Goal: Check status: Check status

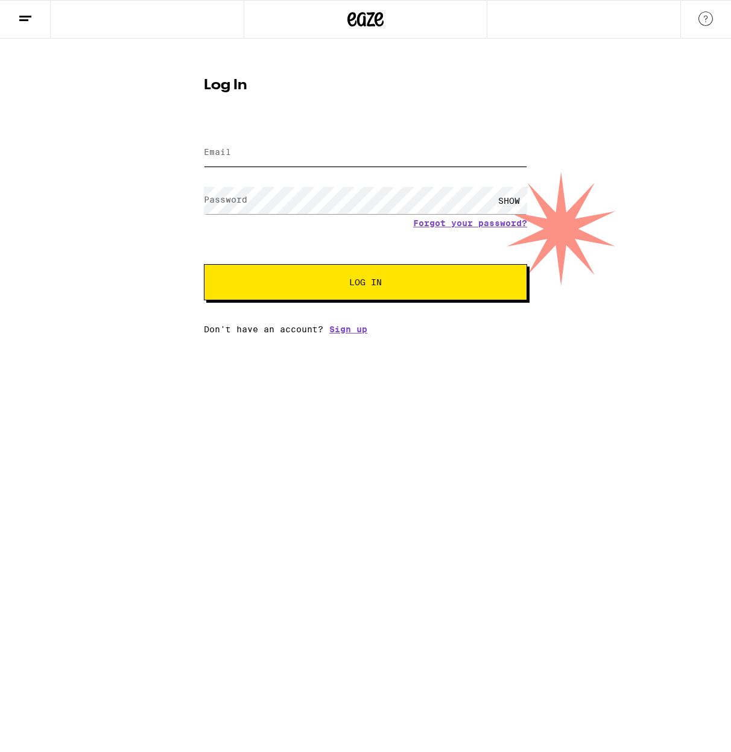
click at [285, 155] on input "Email" at bounding box center [365, 152] width 323 height 27
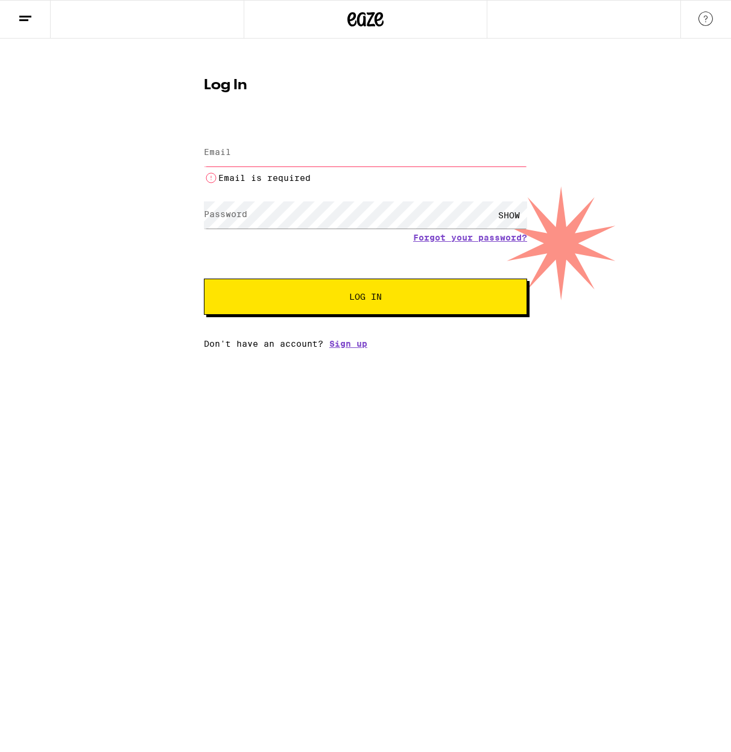
click at [271, 150] on input "Email" at bounding box center [365, 152] width 323 height 27
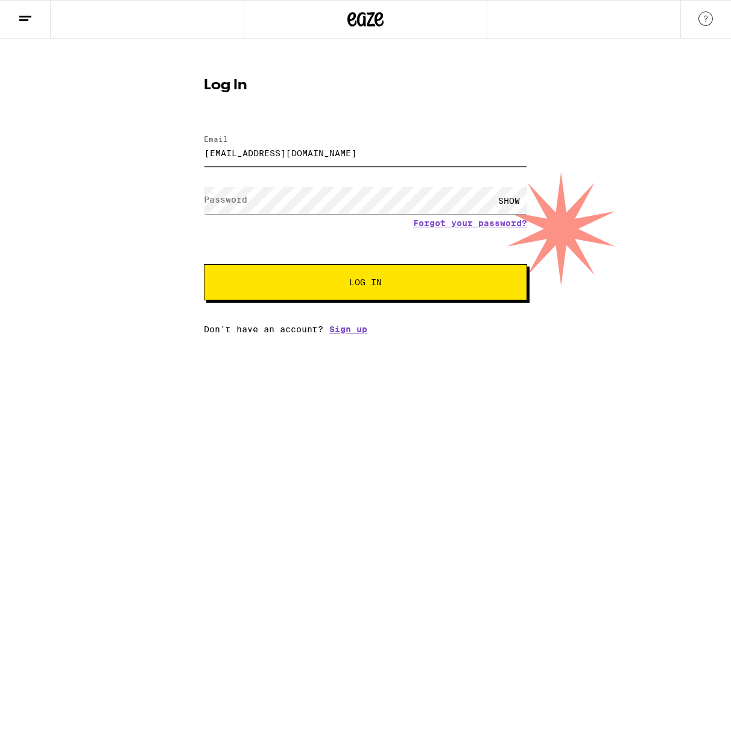
type input "[EMAIL_ADDRESS][DOMAIN_NAME]"
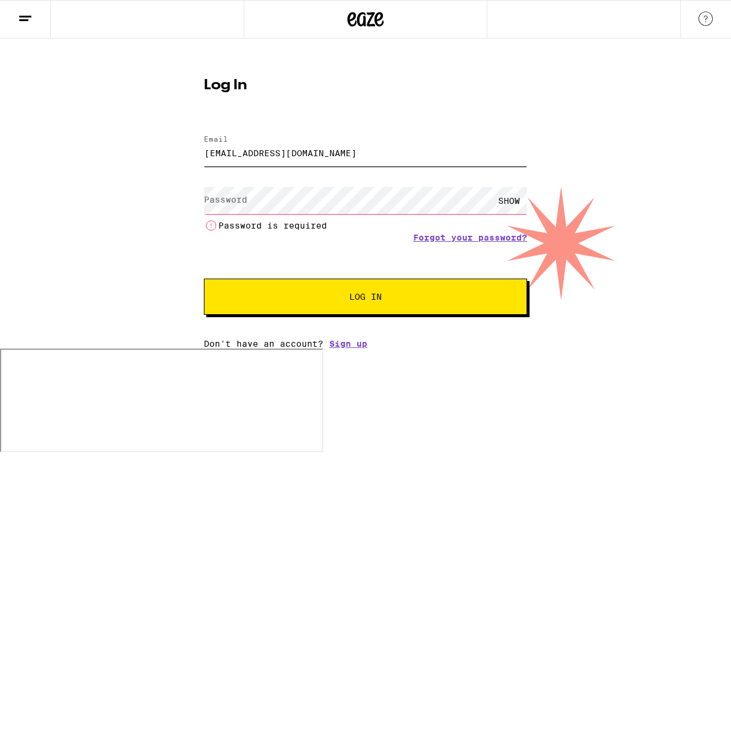
click at [253, 154] on input "[EMAIL_ADDRESS][DOMAIN_NAME]" at bounding box center [365, 152] width 323 height 27
click at [321, 156] on input "[EMAIL_ADDRESS][DOMAIN_NAME]" at bounding box center [365, 152] width 323 height 27
click at [275, 150] on input "[EMAIL_ADDRESS][DOMAIN_NAME]" at bounding box center [365, 152] width 323 height 27
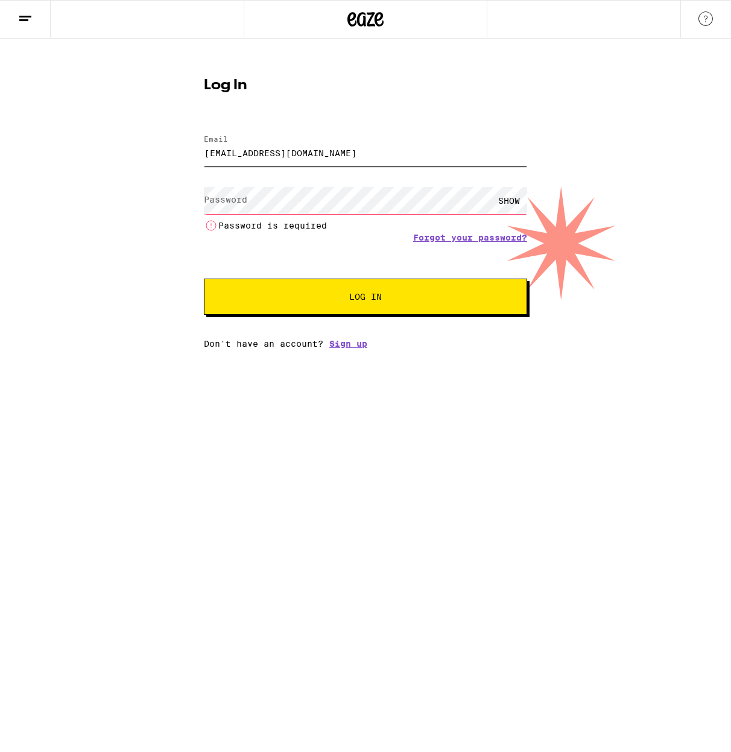
type input "[EMAIL_ADDRESS][DOMAIN_NAME]"
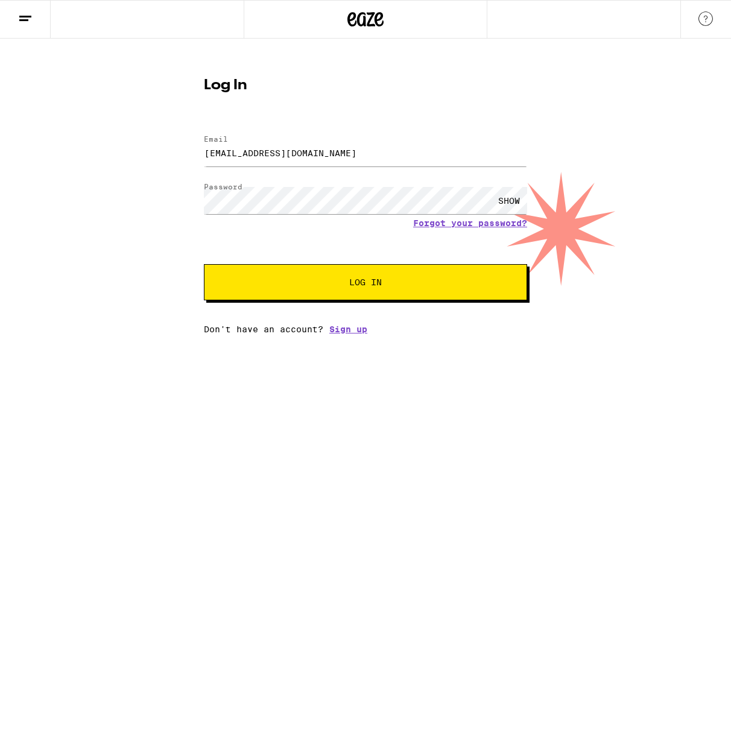
click at [509, 202] on div "SHOW" at bounding box center [509, 200] width 36 height 27
click at [388, 275] on button "Log In" at bounding box center [365, 282] width 323 height 36
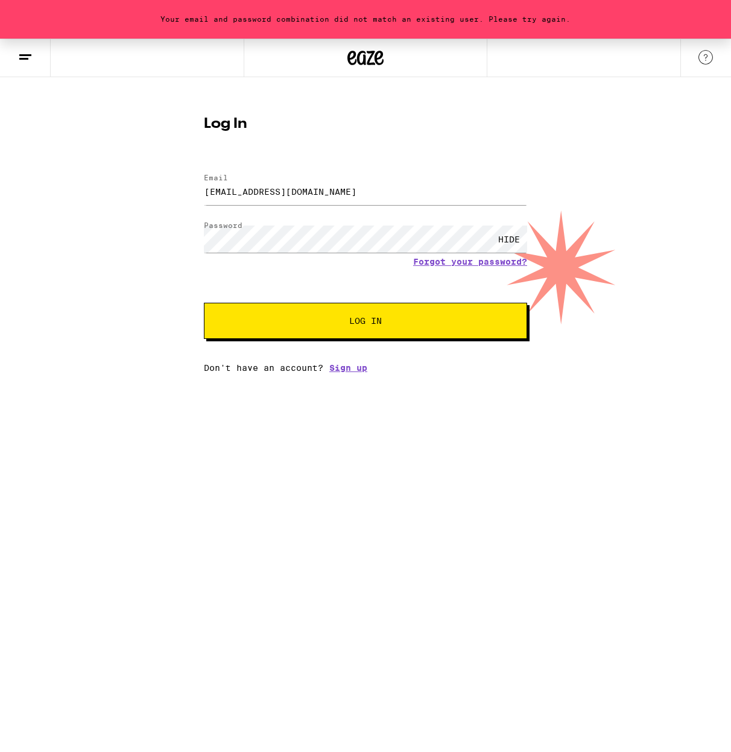
click at [367, 321] on span "Log In" at bounding box center [365, 321] width 33 height 8
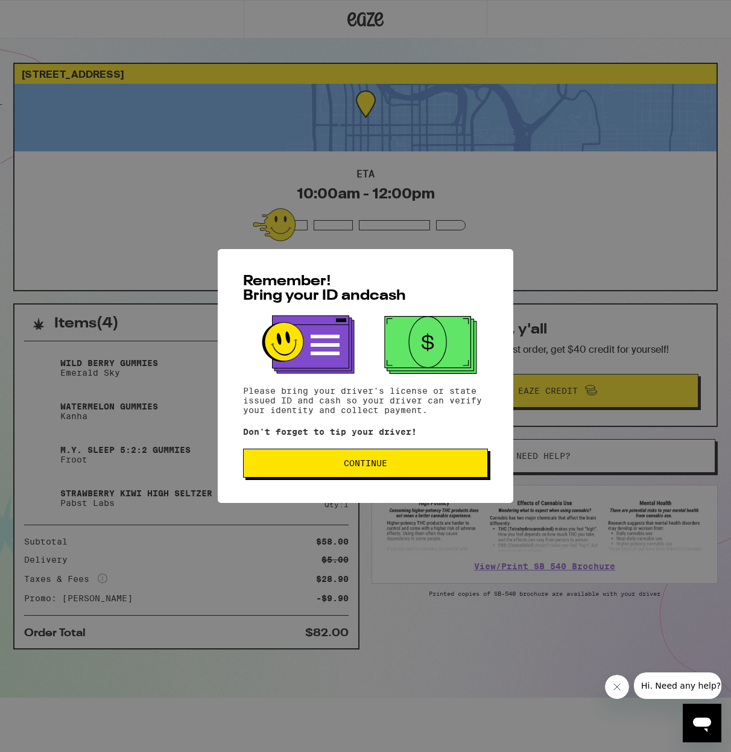
click at [358, 467] on span "Continue" at bounding box center [365, 463] width 43 height 8
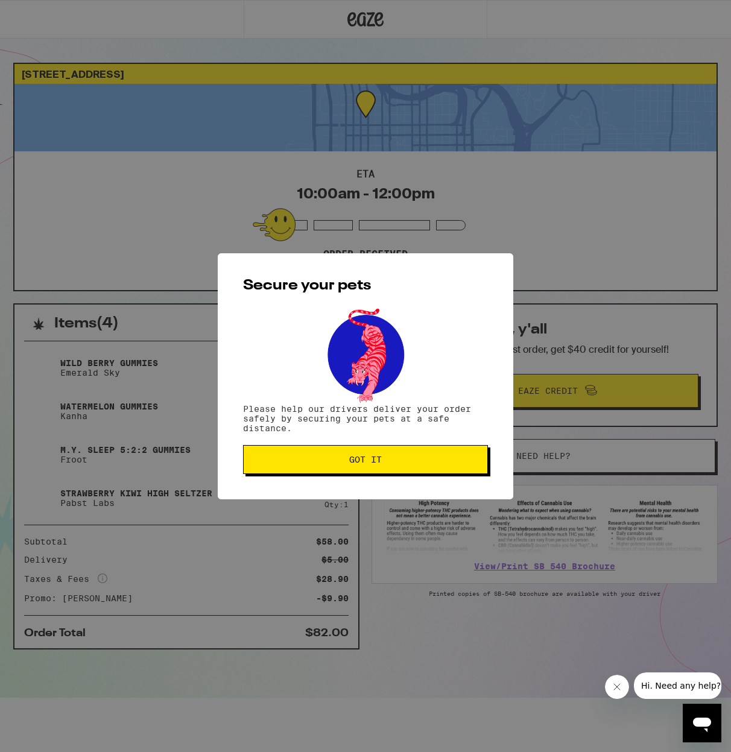
click at [385, 463] on span "Got it" at bounding box center [365, 459] width 224 height 8
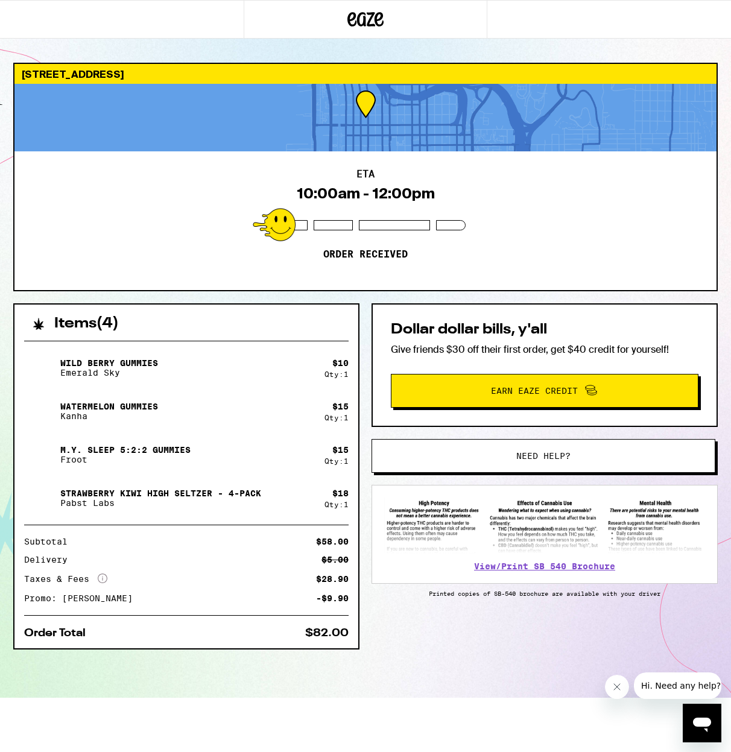
click at [472, 636] on div "Items ( 4 ) Wild [PERSON_NAME] Gummies Emerald Sky $ 10 Qty: 1 Watermelon Gummi…" at bounding box center [365, 500] width 704 height 394
